Goal: Register for event/course

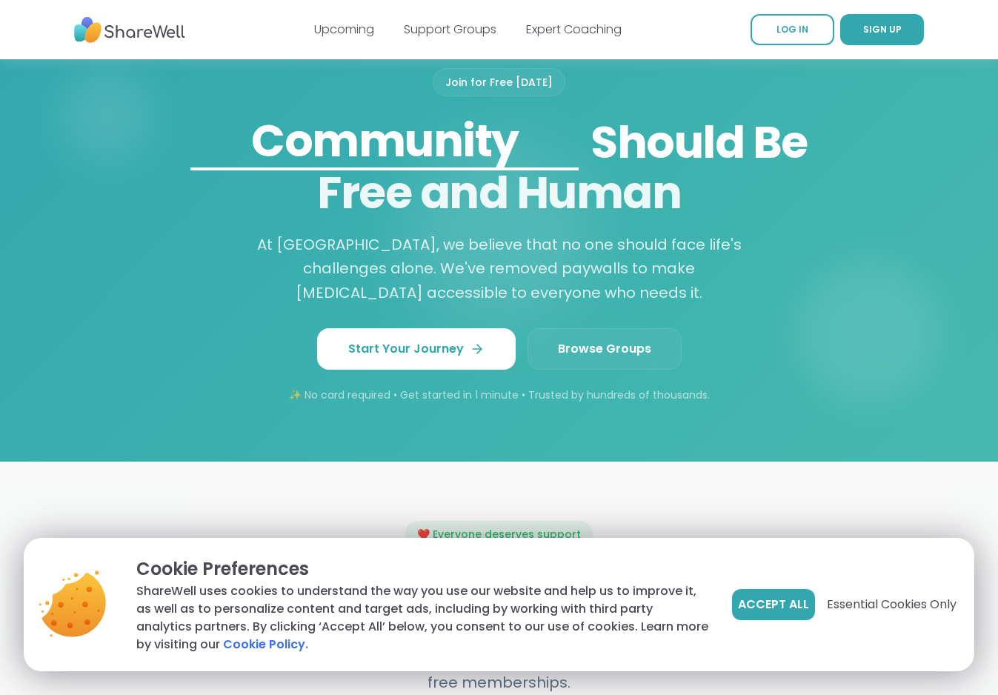
scroll to position [1316, 0]
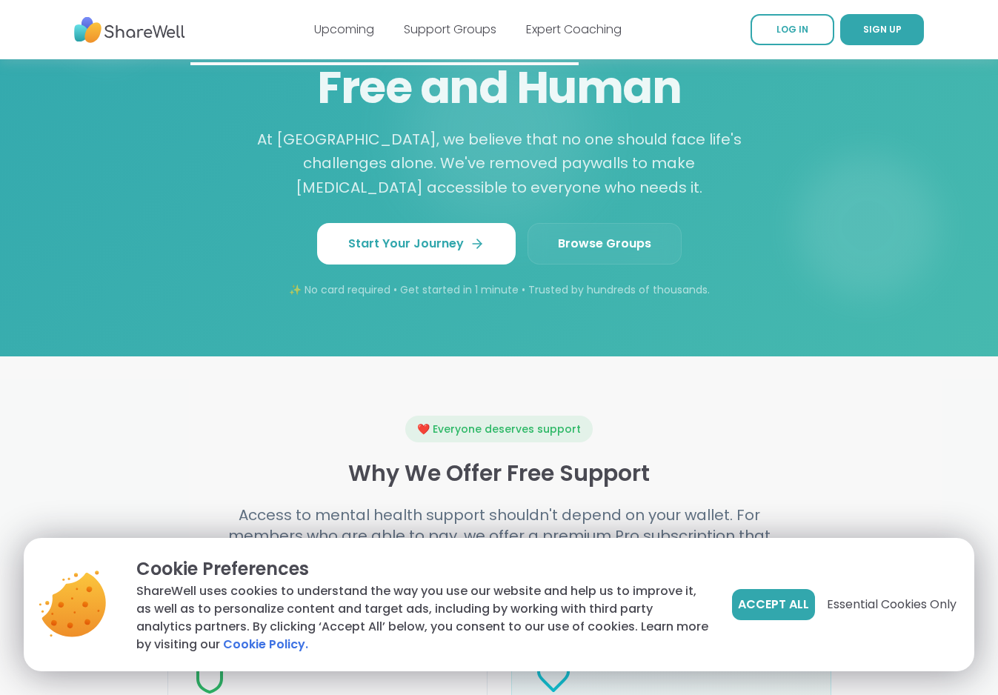
click at [586, 247] on span "Browse Groups" at bounding box center [604, 244] width 93 height 18
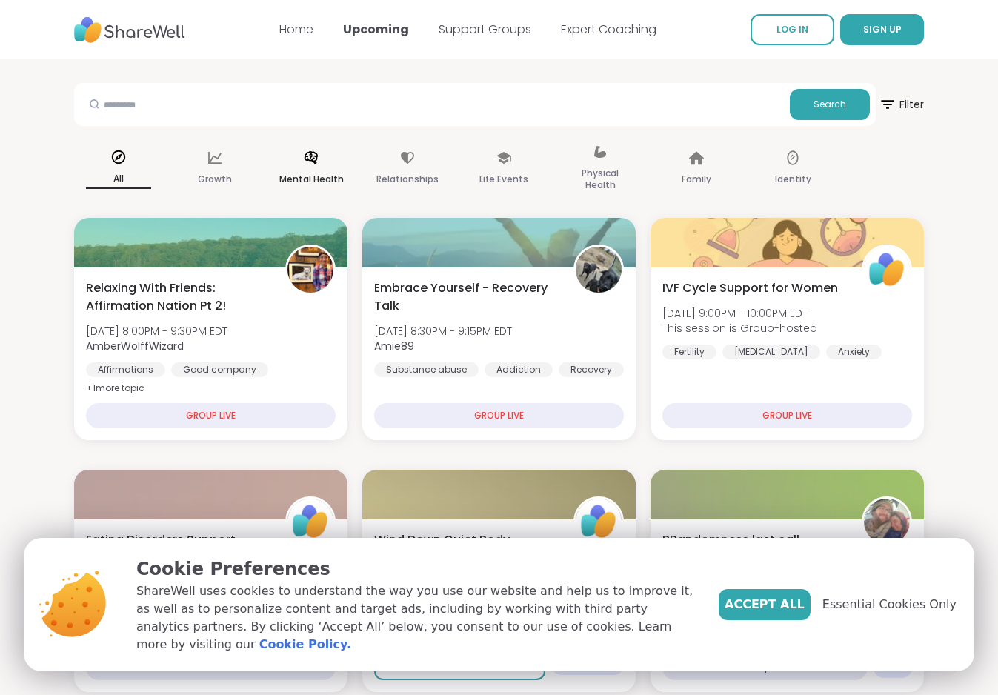
click at [302, 153] on div "Mental Health" at bounding box center [311, 169] width 89 height 74
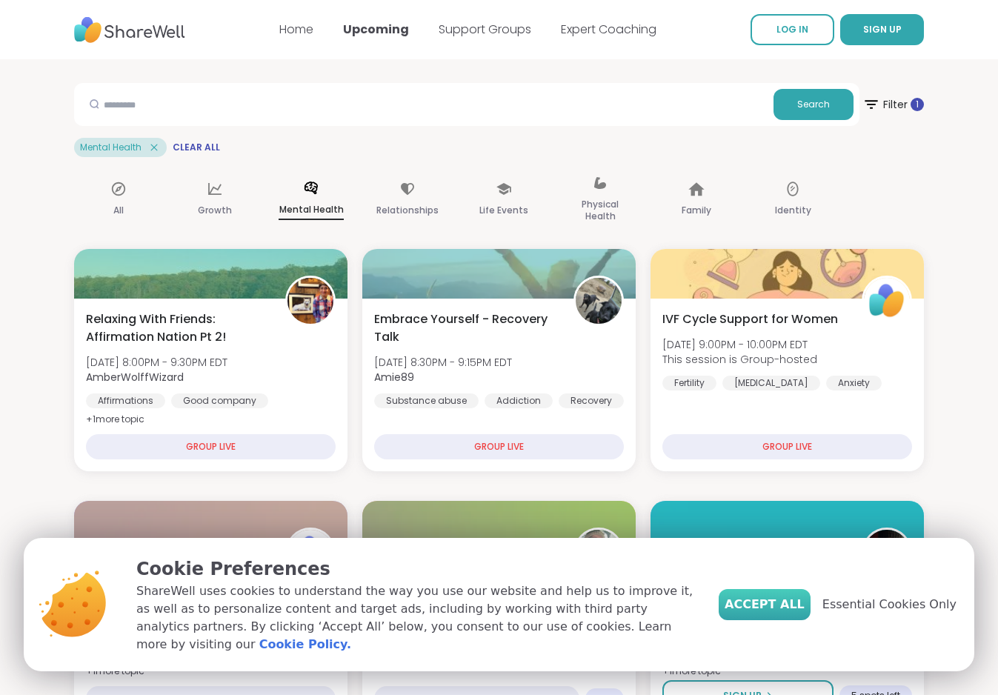
click at [782, 620] on button "Accept All" at bounding box center [765, 604] width 92 height 31
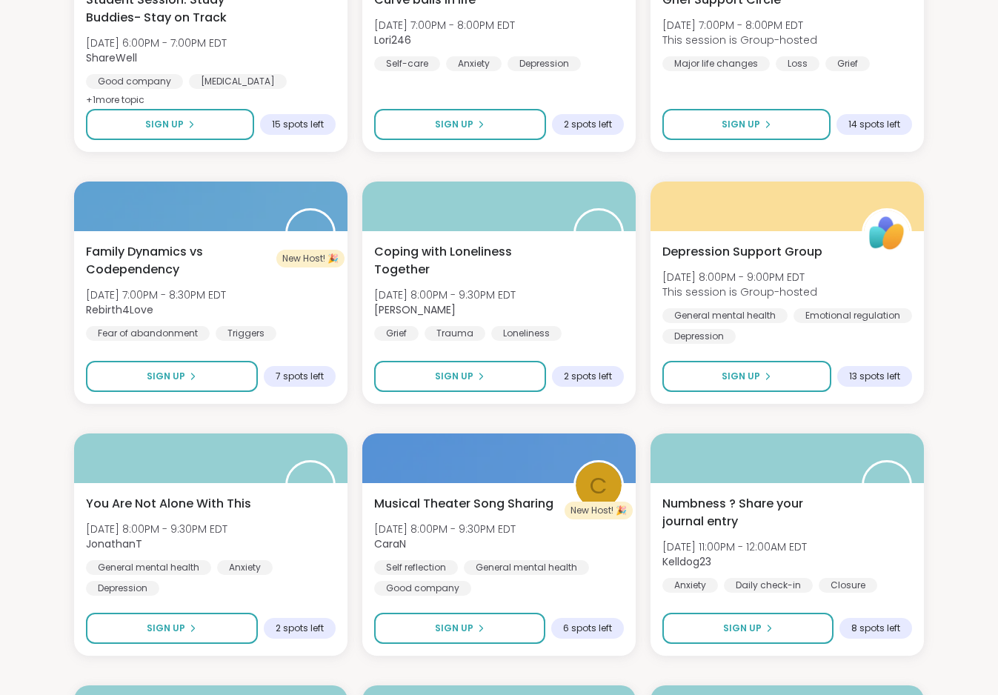
scroll to position [1583, 0]
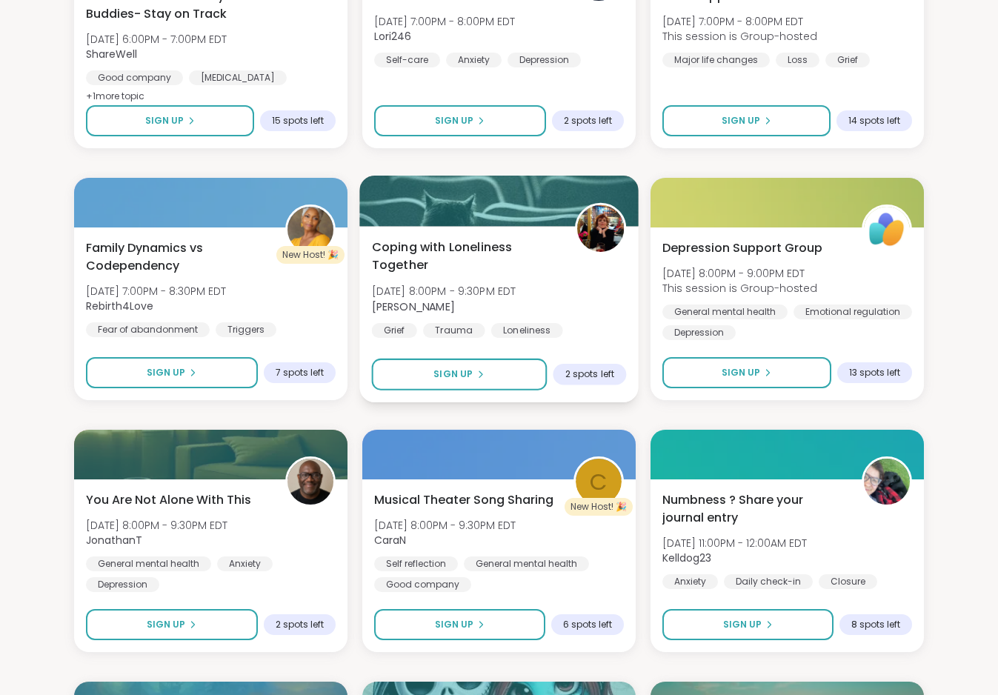
click at [416, 255] on span "Coping with Loneliness Together" at bounding box center [465, 257] width 187 height 36
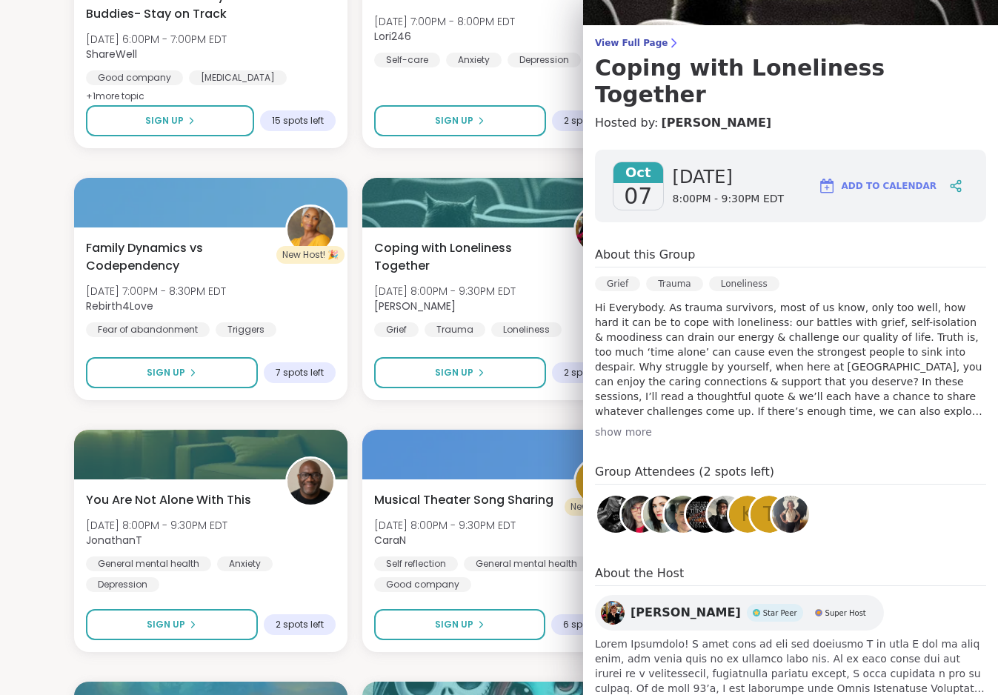
scroll to position [0, 0]
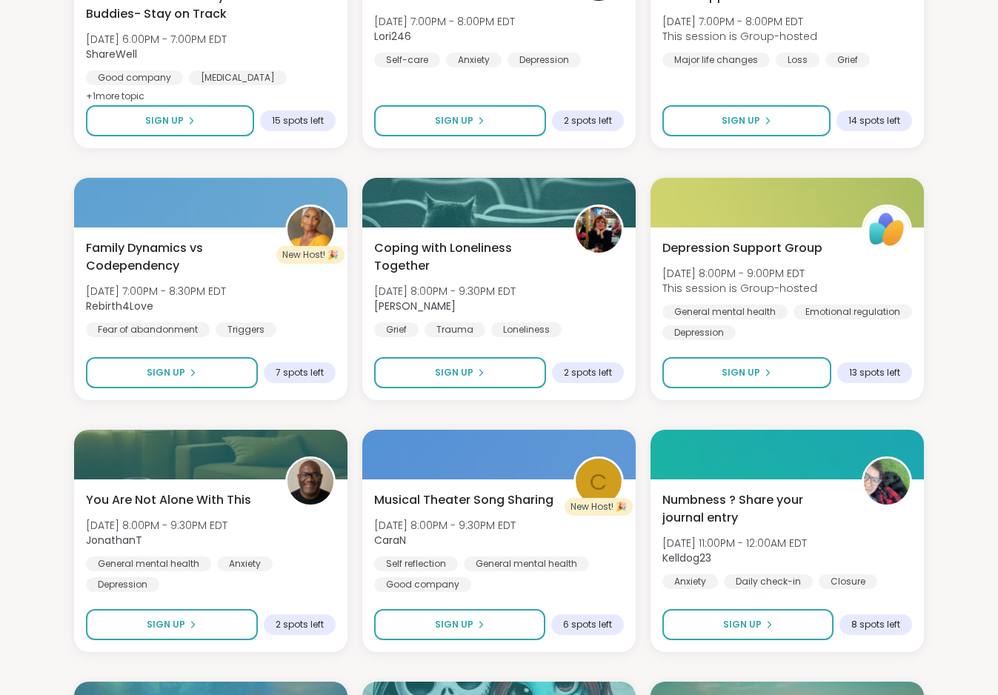
click at [531, 422] on div "Relaxing With Friends: Affirmation Nation Pt 2! Mon, Oct 06 | 8:00PM - 9:30PM E…" at bounding box center [499, 162] width 850 height 2993
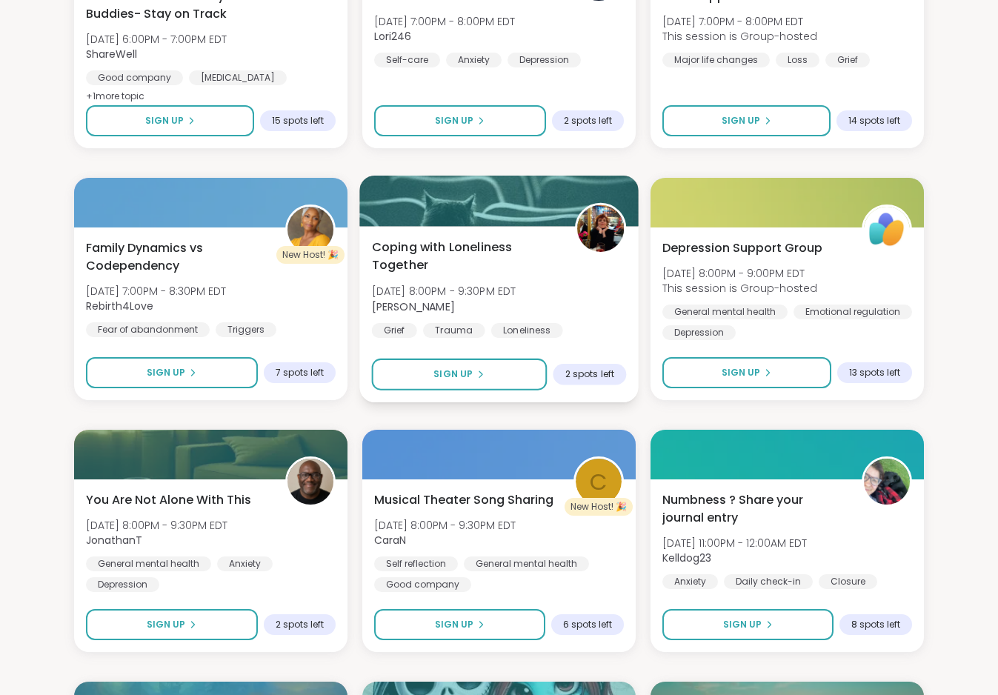
click at [508, 249] on span "Coping with Loneliness Together" at bounding box center [465, 257] width 187 height 36
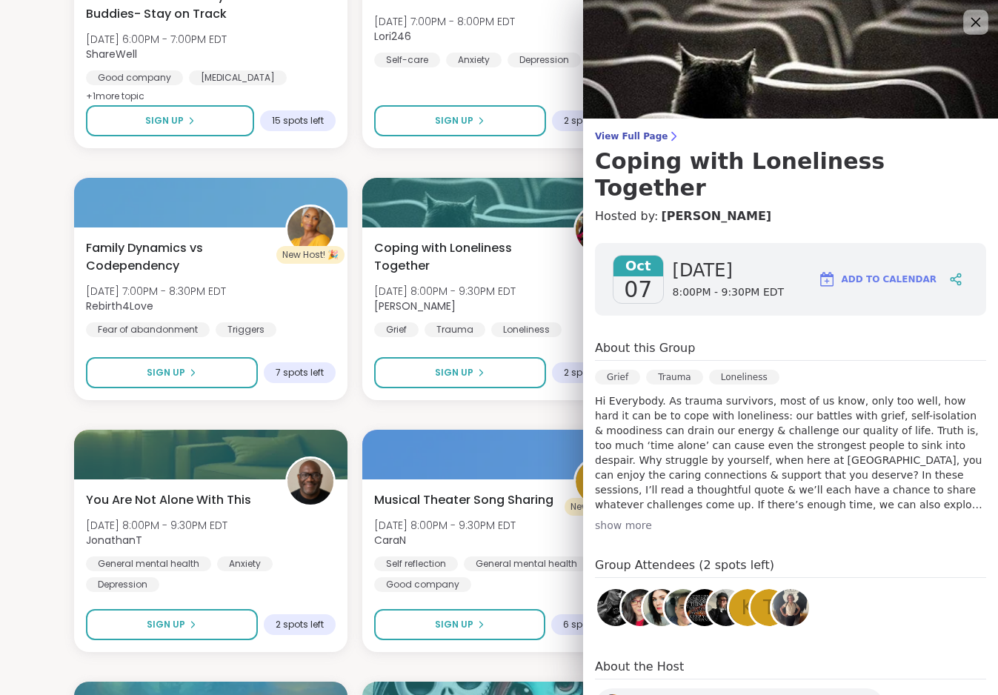
click at [975, 19] on icon at bounding box center [975, 22] width 19 height 19
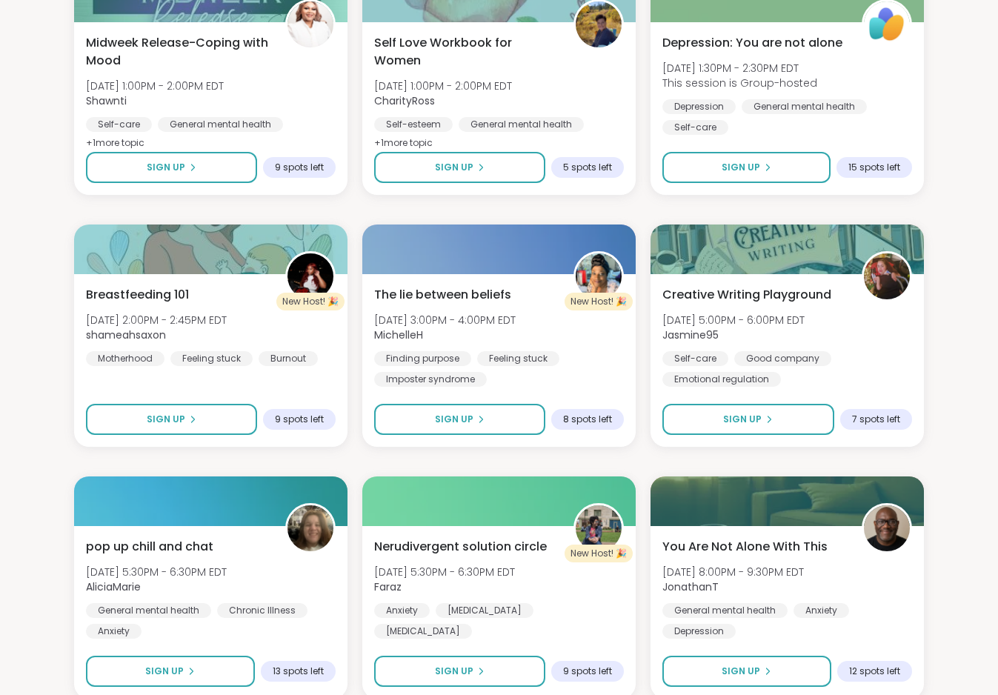
scroll to position [2676, 0]
